Goal: Task Accomplishment & Management: Manage account settings

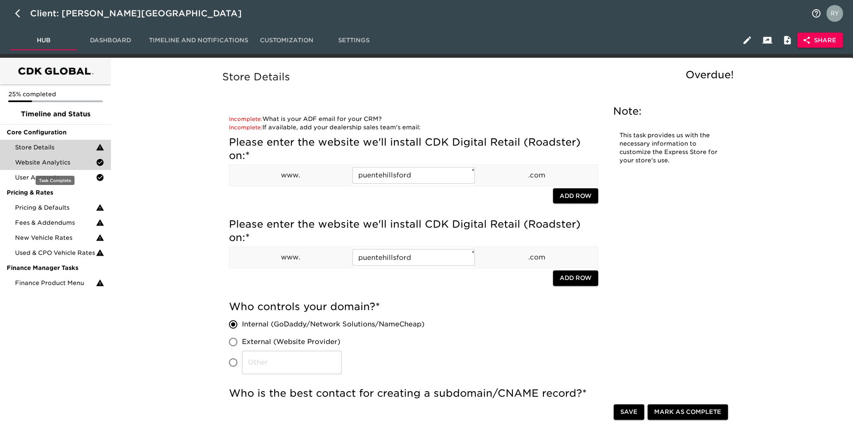
click at [50, 163] on span "Website Analytics" at bounding box center [55, 162] width 81 height 8
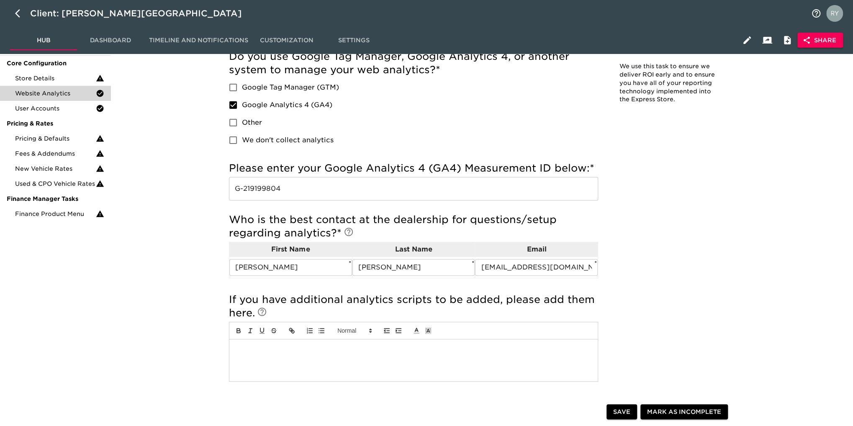
scroll to position [84, 0]
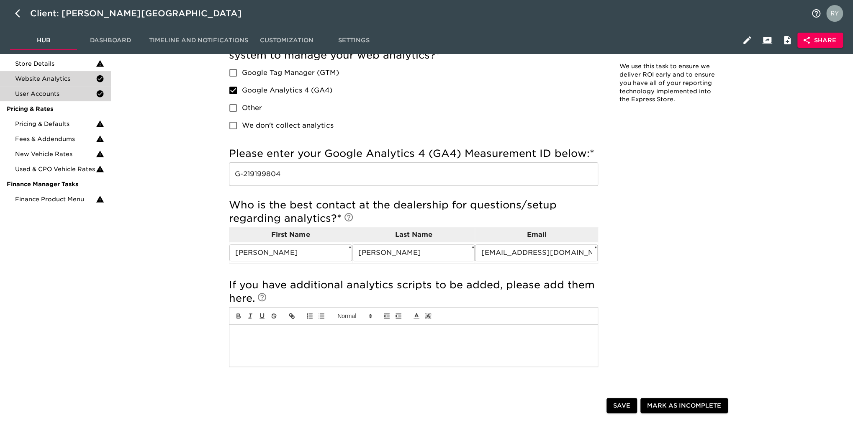
click at [57, 100] on div "User Accounts" at bounding box center [55, 93] width 111 height 15
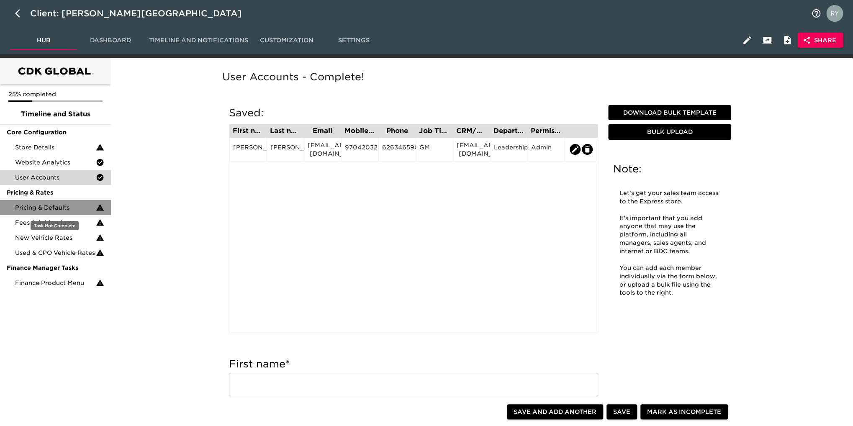
click at [48, 208] on span "Pricing & Defaults" at bounding box center [55, 208] width 81 height 8
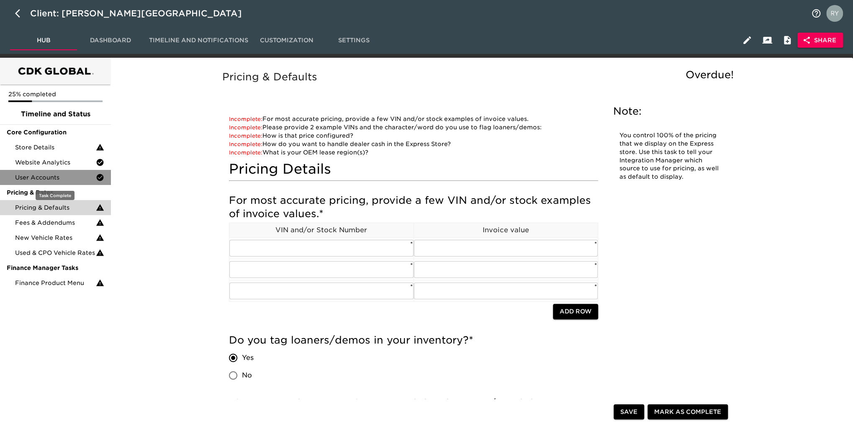
click at [39, 175] on span "User Accounts" at bounding box center [55, 177] width 81 height 8
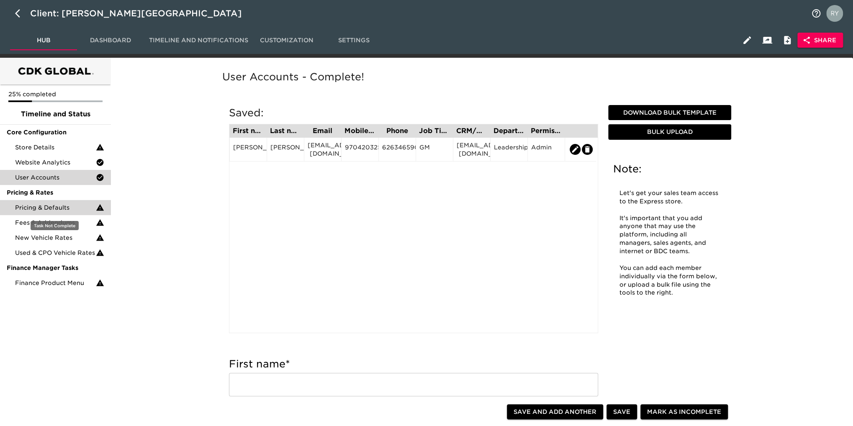
click at [39, 204] on span "Pricing & Defaults" at bounding box center [55, 208] width 81 height 8
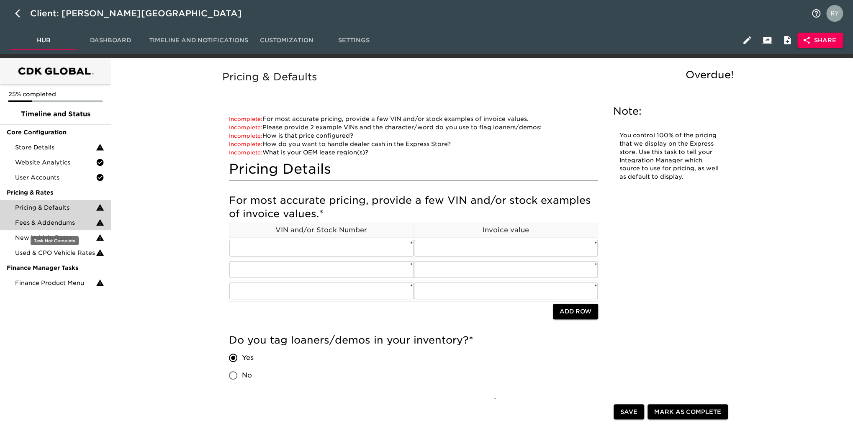
click at [43, 224] on span "Fees & Addendums" at bounding box center [55, 223] width 81 height 8
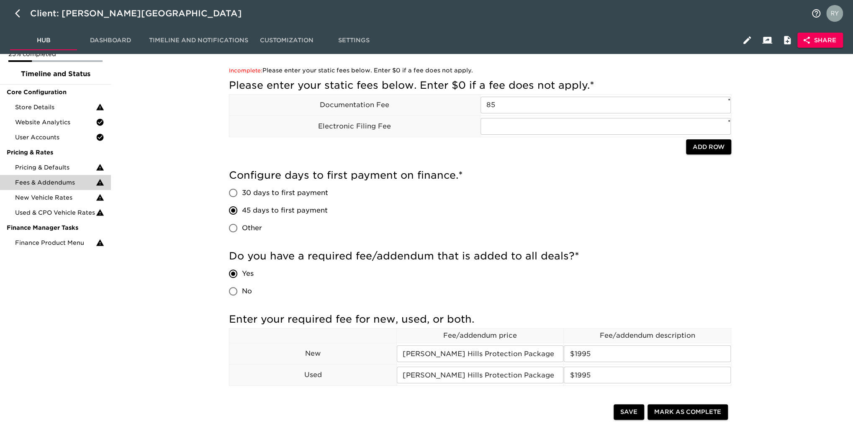
scroll to position [84, 0]
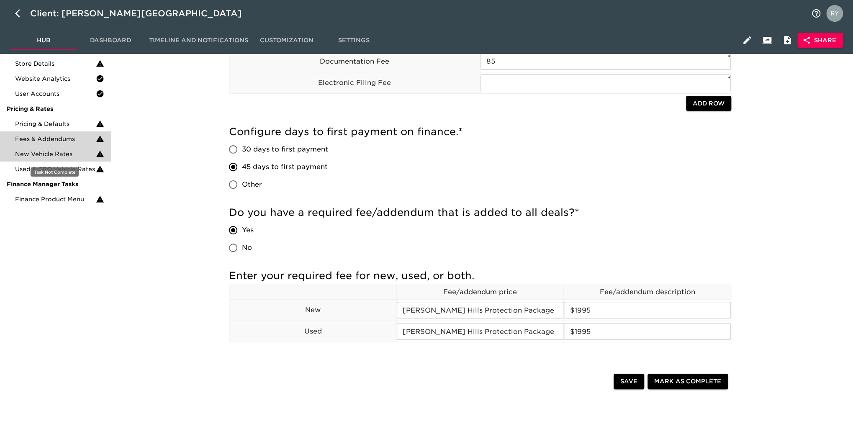
click at [47, 155] on span "New Vehicle Rates" at bounding box center [55, 154] width 81 height 8
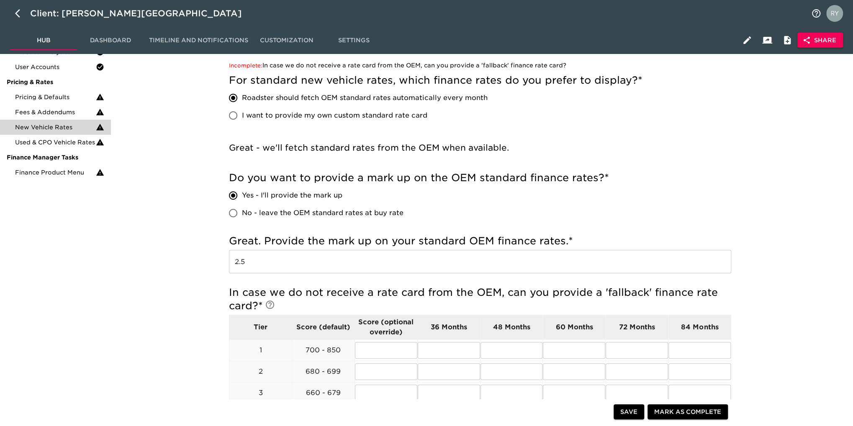
scroll to position [126, 0]
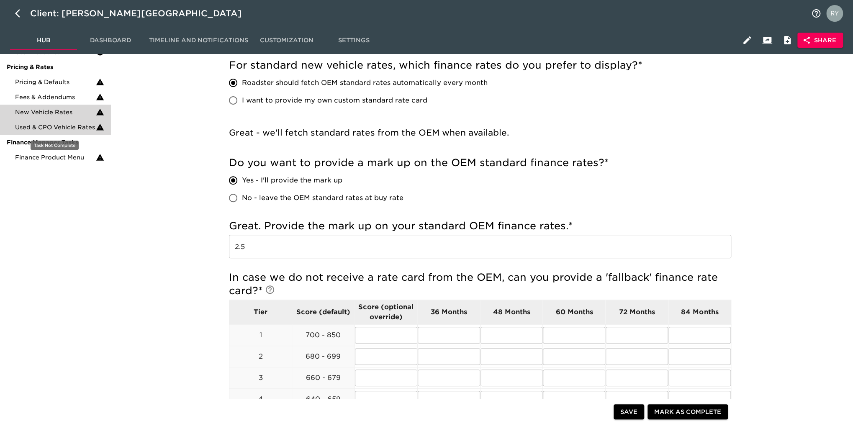
click at [59, 126] on span "Used & CPO Vehicle Rates" at bounding box center [55, 127] width 81 height 8
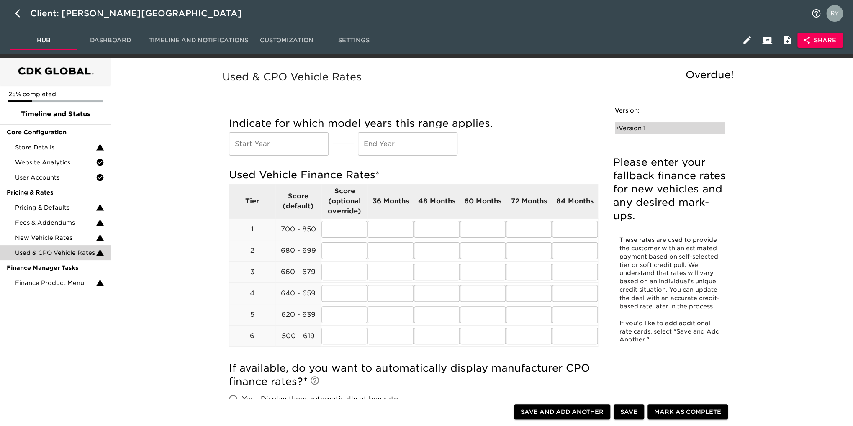
click at [642, 127] on div "• Version 1" at bounding box center [664, 128] width 96 height 8
radio input "true"
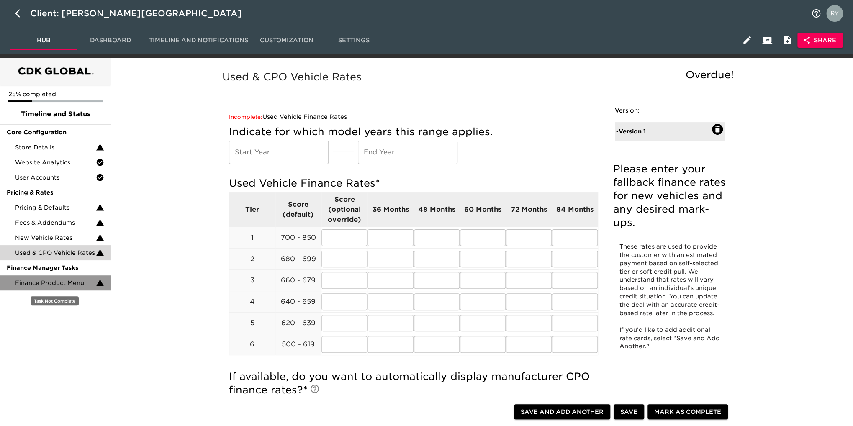
click at [50, 284] on span "Finance Product Menu" at bounding box center [55, 283] width 81 height 8
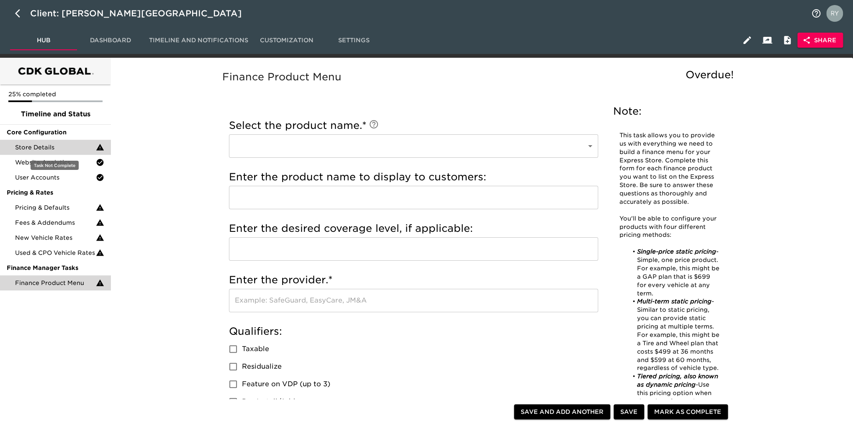
click at [43, 151] on span "Store Details" at bounding box center [55, 147] width 81 height 8
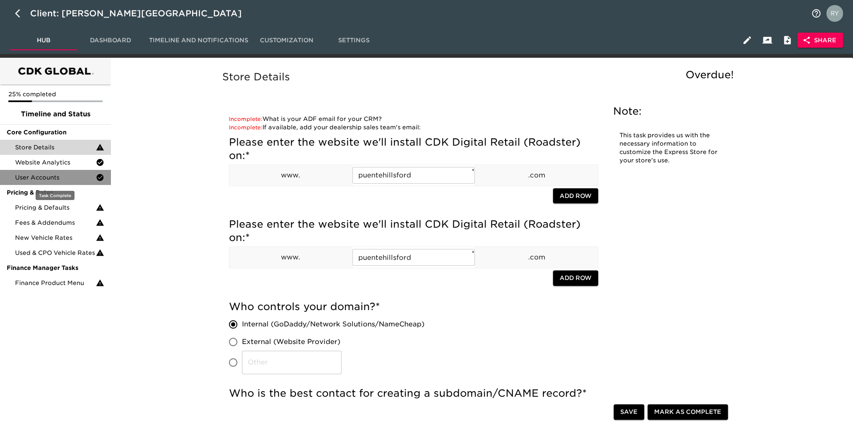
click at [70, 180] on span "User Accounts" at bounding box center [55, 177] width 81 height 8
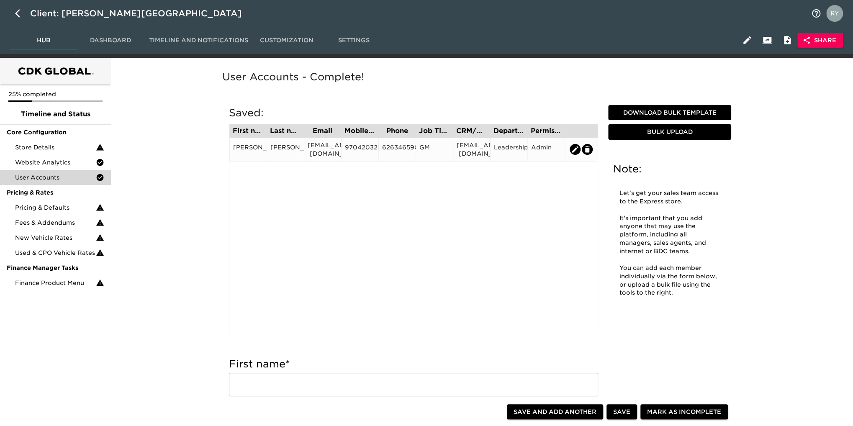
click at [330, 150] on div "[EMAIL_ADDRESS][DOMAIN_NAME]" at bounding box center [323, 149] width 30 height 17
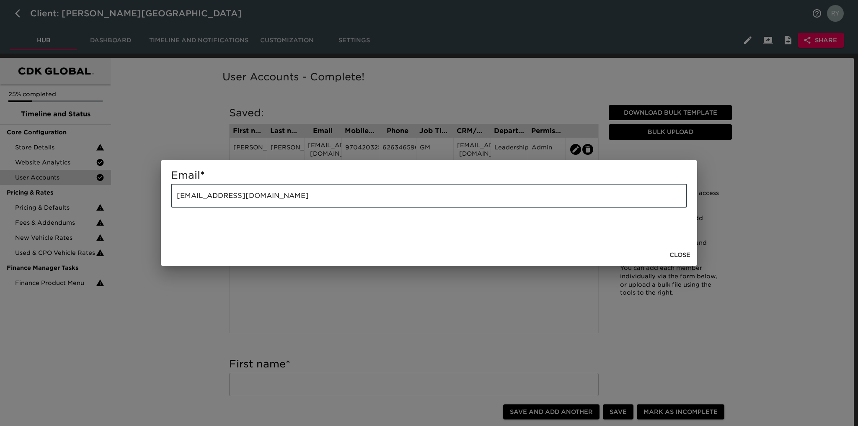
drag, startPoint x: 305, startPoint y: 200, endPoint x: 166, endPoint y: 195, distance: 139.5
click at [166, 195] on div "Email * [EMAIL_ADDRESS][DOMAIN_NAME] ​" at bounding box center [429, 202] width 536 height 84
click at [181, 121] on div "Email * [EMAIL_ADDRESS][DOMAIN_NAME] ​ Close" at bounding box center [429, 213] width 858 height 426
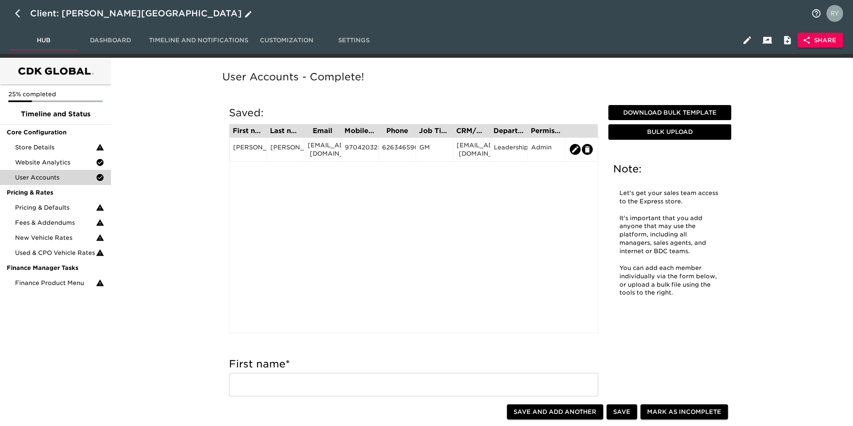
click at [17, 14] on icon "button" at bounding box center [20, 13] width 10 height 10
select select "10"
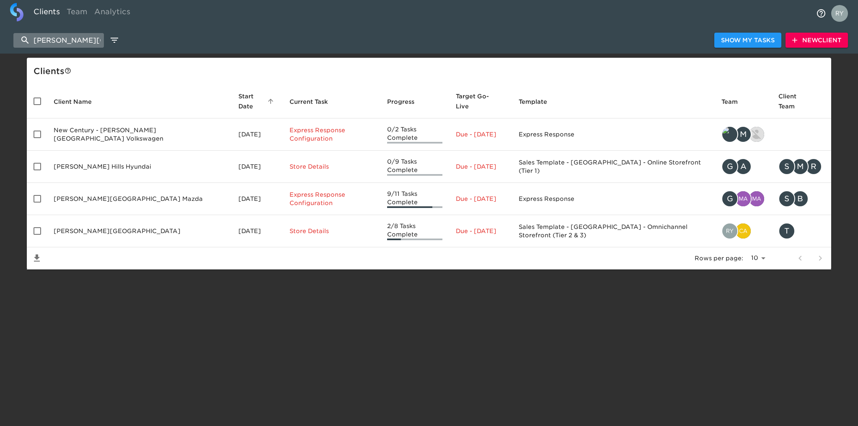
drag, startPoint x: 88, startPoint y: 44, endPoint x: 15, endPoint y: 44, distance: 72.5
click at [15, 44] on input "[PERSON_NAME][GEOGRAPHIC_DATA]" at bounding box center [58, 40] width 90 height 15
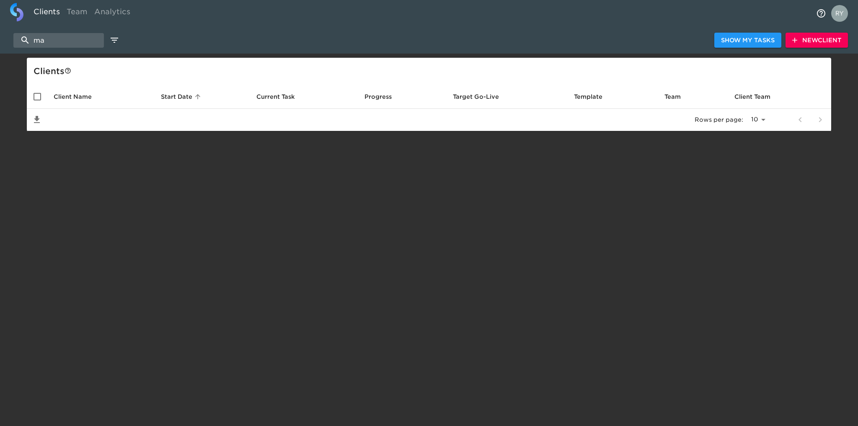
type input "m"
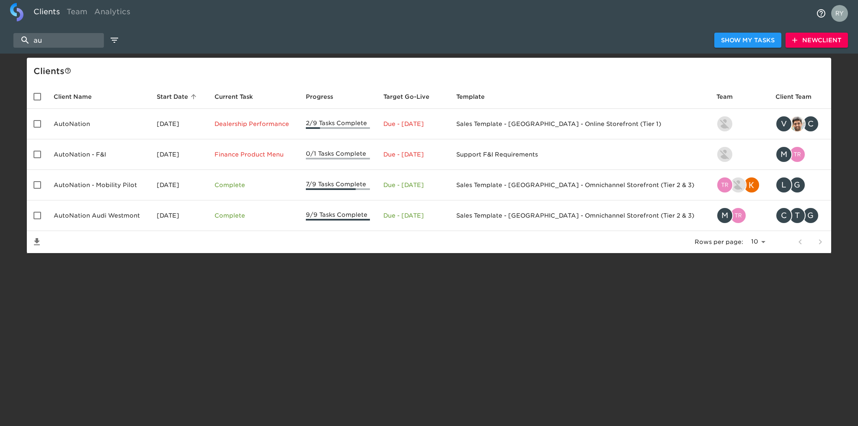
type input "a"
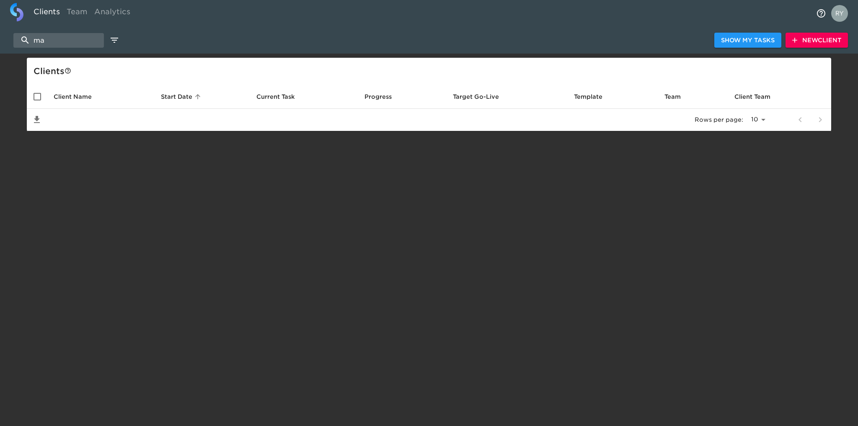
type input "m"
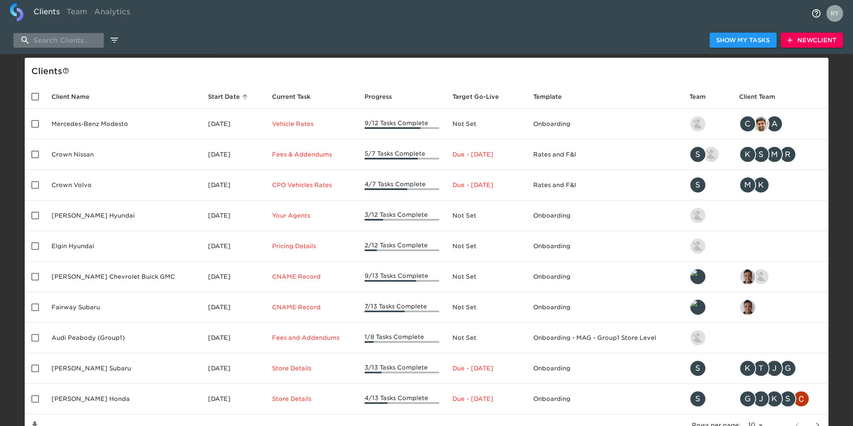
click at [54, 41] on input "search" at bounding box center [58, 40] width 90 height 15
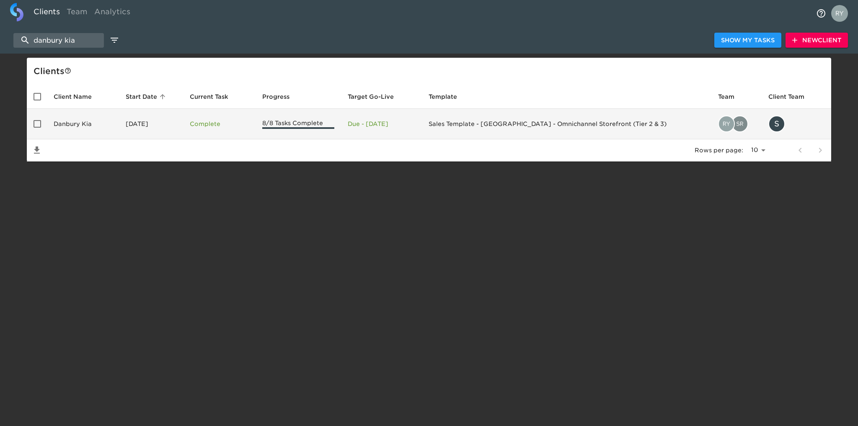
type input "danbury kia"
click at [70, 122] on td "Danbury Kia" at bounding box center [83, 124] width 72 height 31
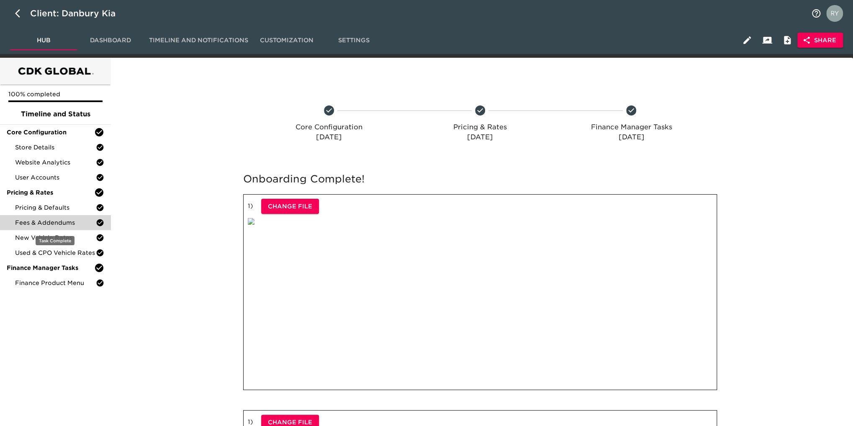
click at [57, 223] on span "Fees & Addendums" at bounding box center [55, 223] width 81 height 8
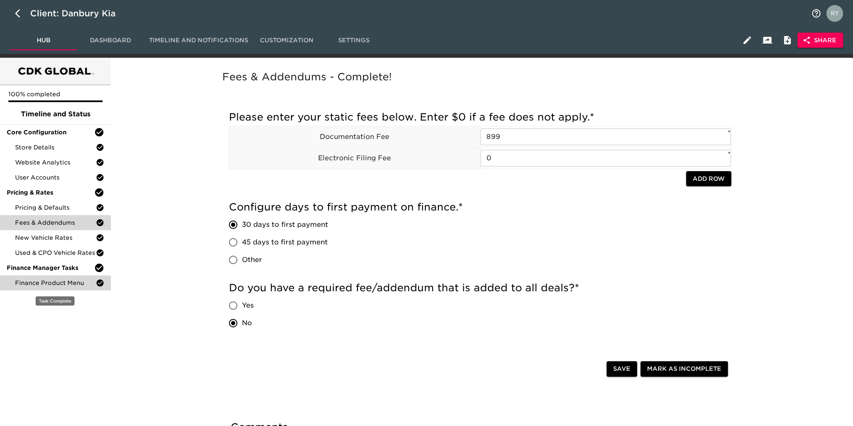
click at [53, 282] on span "Finance Product Menu" at bounding box center [55, 283] width 81 height 8
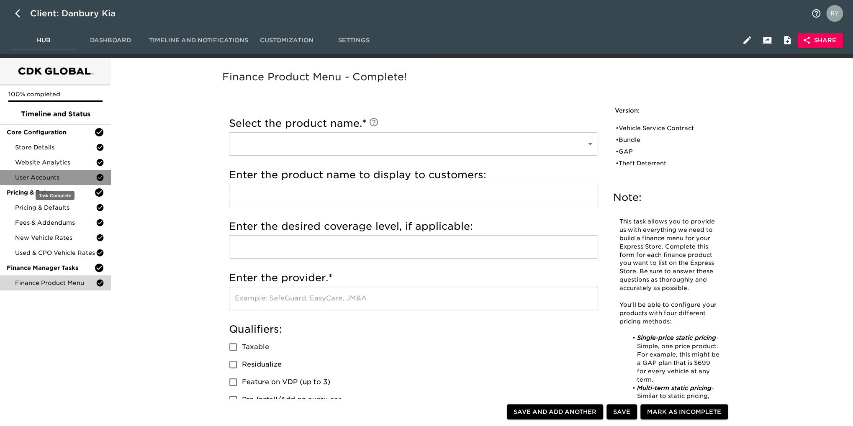
click at [27, 179] on span "User Accounts" at bounding box center [55, 177] width 81 height 8
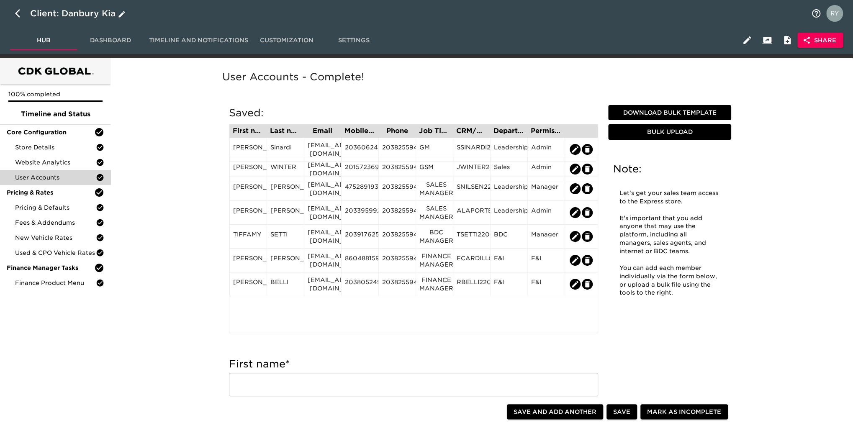
click at [15, 10] on icon "button" at bounding box center [20, 13] width 10 height 10
select select "10"
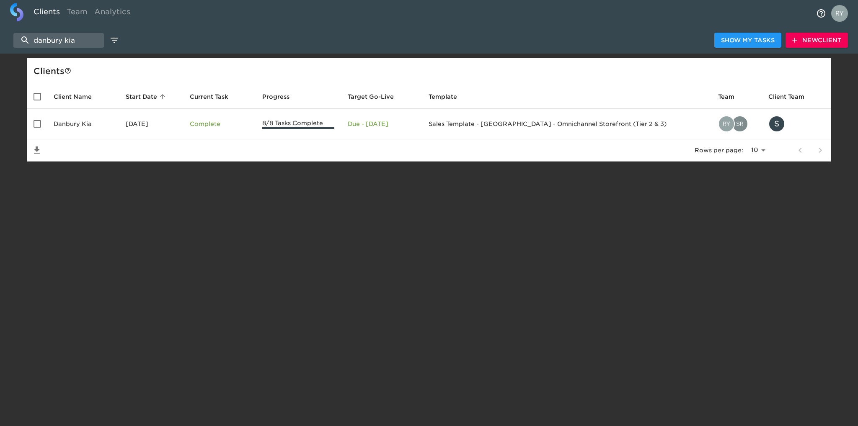
drag, startPoint x: 88, startPoint y: 36, endPoint x: 0, endPoint y: 46, distance: 88.9
click at [0, 46] on div "danbury kia Show My Tasks New Client" at bounding box center [429, 40] width 858 height 27
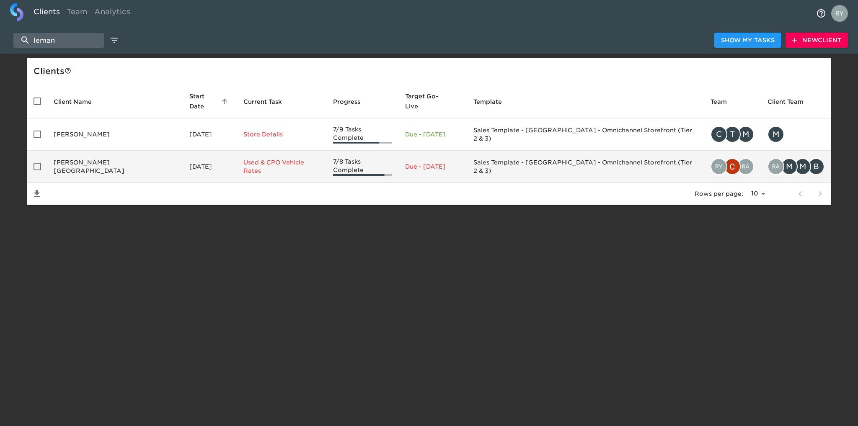
type input "leman"
click at [92, 155] on td "[PERSON_NAME][GEOGRAPHIC_DATA]" at bounding box center [115, 167] width 136 height 32
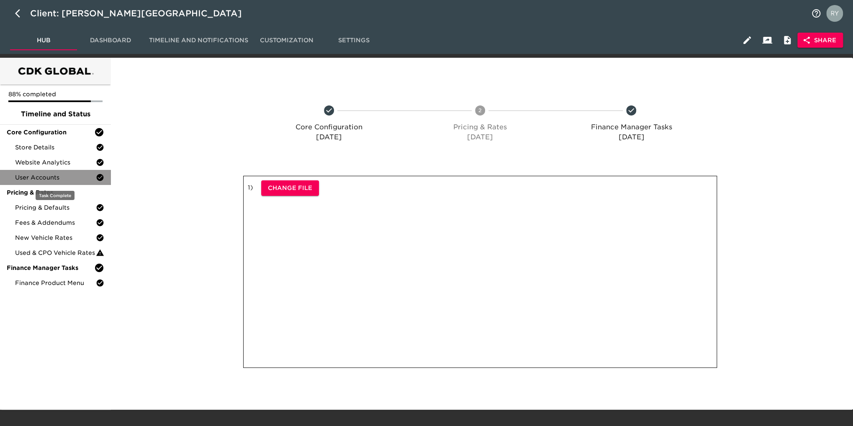
click at [46, 176] on span "User Accounts" at bounding box center [55, 177] width 81 height 8
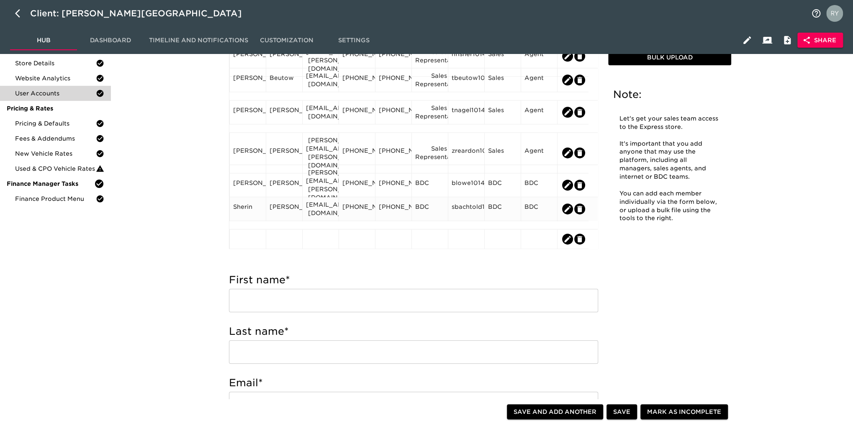
scroll to position [84, 0]
click at [580, 238] on icon "edit" at bounding box center [580, 239] width 5 height 6
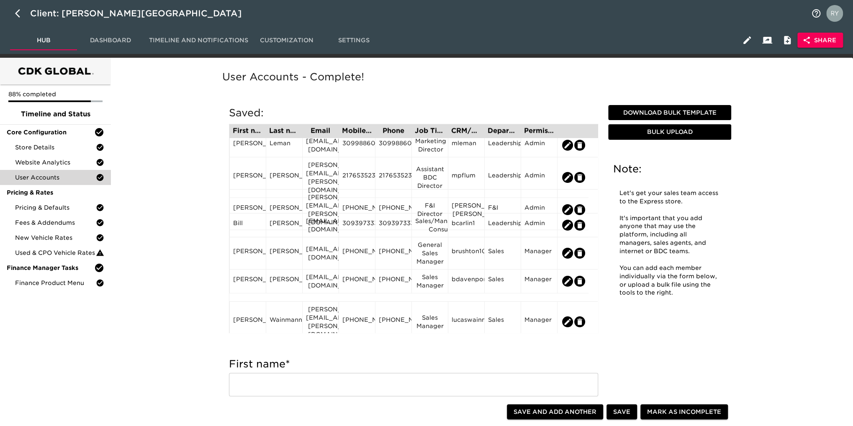
scroll to position [0, 0]
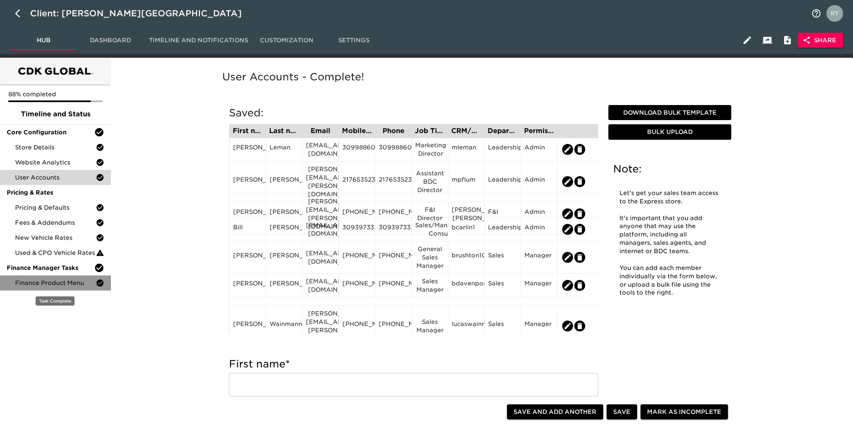
click at [54, 283] on span "Finance Product Menu" at bounding box center [55, 283] width 81 height 8
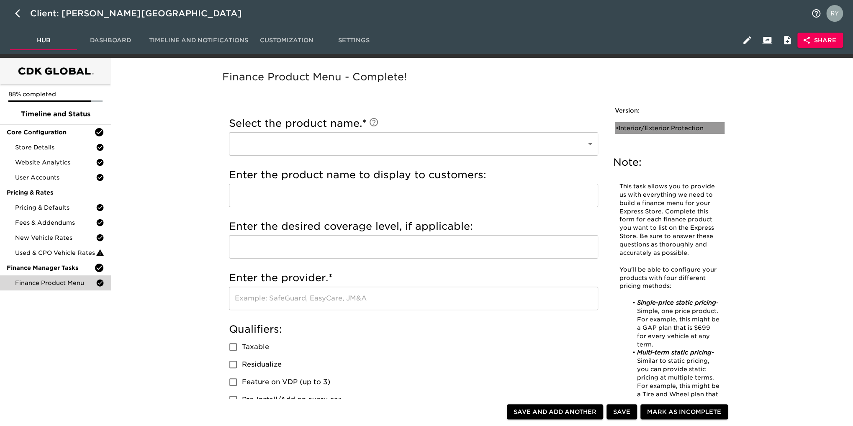
click at [631, 129] on div "• Interior/Exterior Protection" at bounding box center [664, 128] width 96 height 8
type input "Interior/Exterior Protection"
type input "Permaplate"
checkbox input "true"
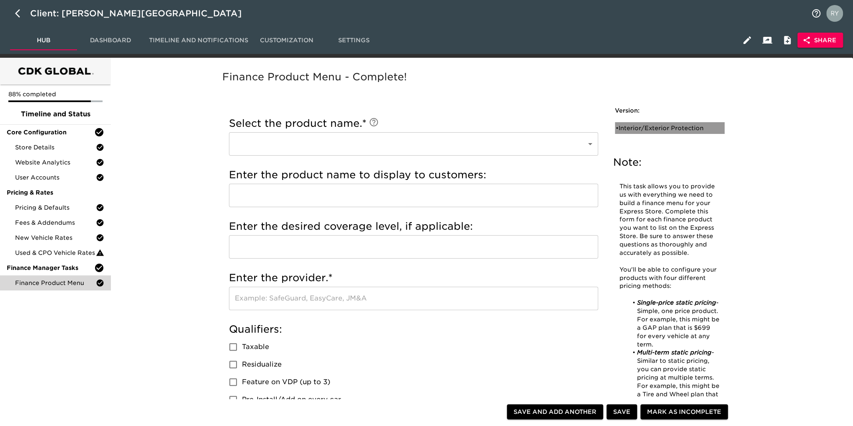
radio input "true"
type input "1795"
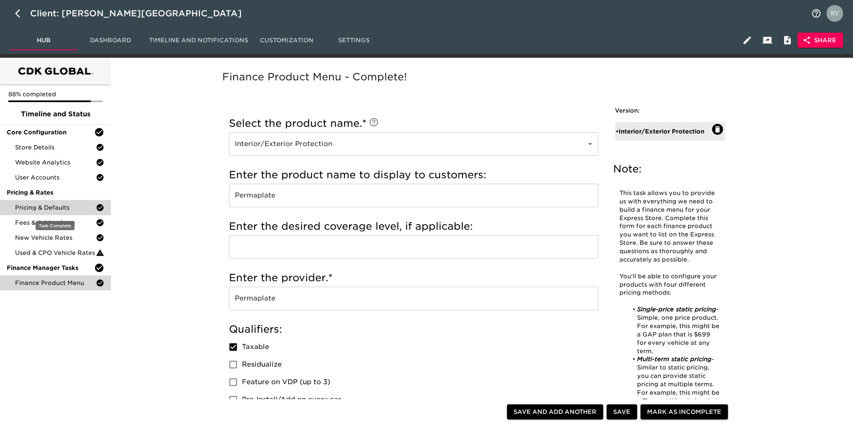
click at [54, 213] on div "Pricing & Defaults" at bounding box center [55, 207] width 111 height 15
